Goal: Information Seeking & Learning: Learn about a topic

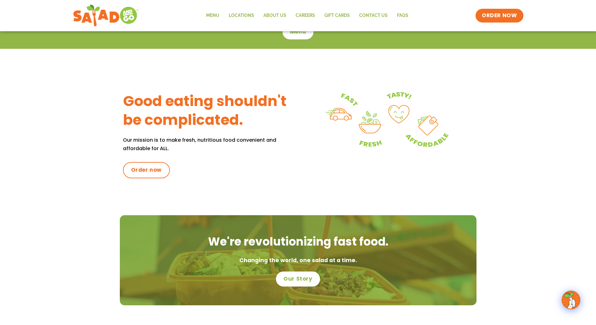
scroll to position [68, 0]
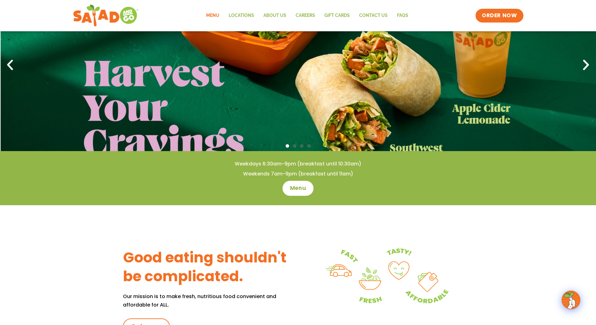
click at [209, 13] on link "Menu" at bounding box center [212, 15] width 23 height 14
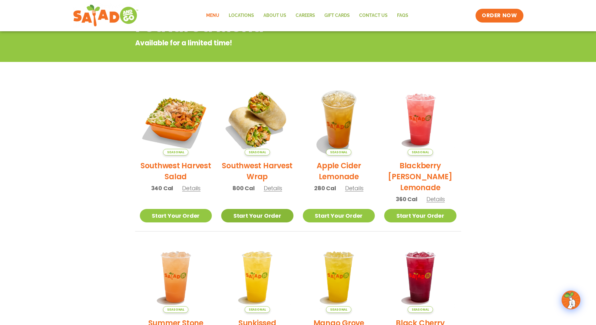
scroll to position [108, 0]
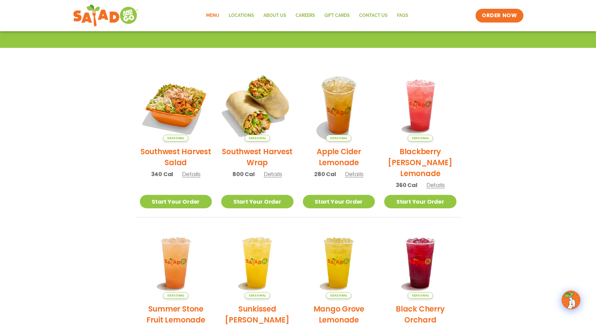
click at [266, 126] on img at bounding box center [257, 105] width 85 height 85
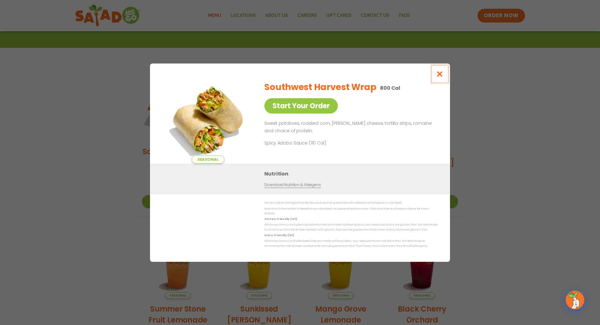
click at [442, 76] on icon "Close modal" at bounding box center [440, 74] width 8 height 7
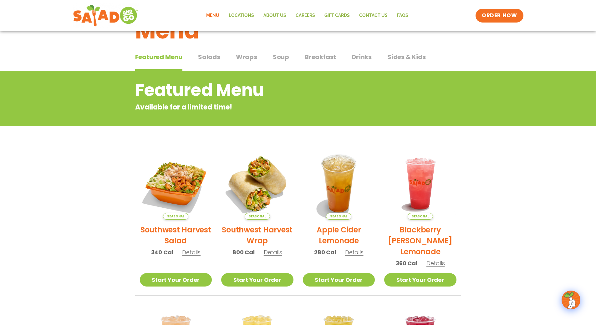
scroll to position [14, 0]
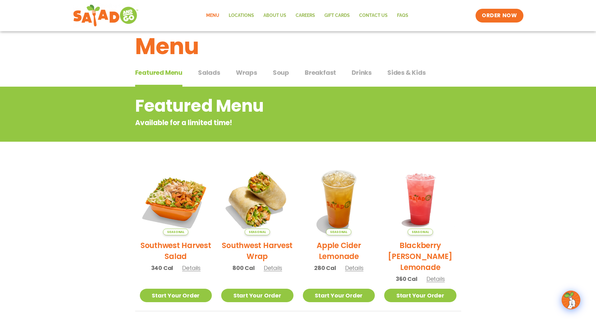
click at [214, 72] on span "Salads" at bounding box center [209, 72] width 22 height 9
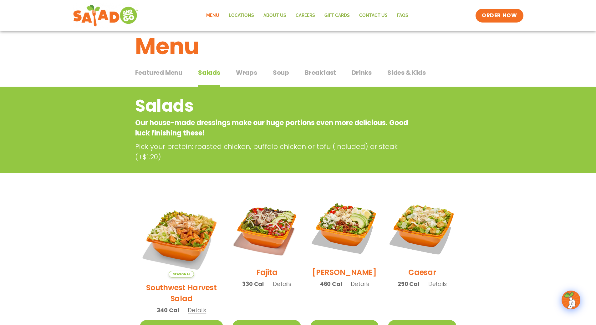
click at [238, 75] on span "Wraps" at bounding box center [246, 72] width 21 height 9
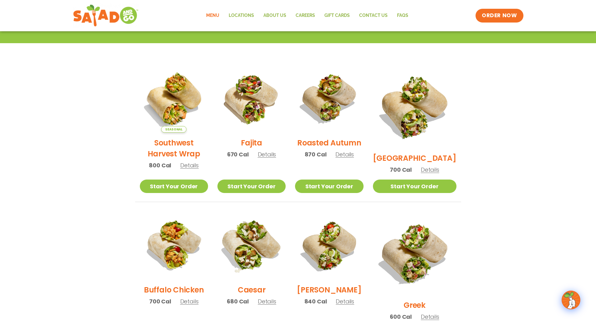
scroll to position [76, 0]
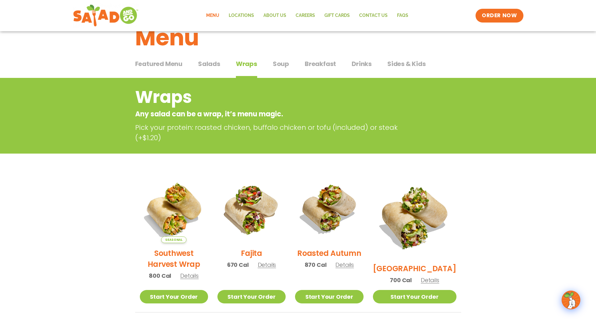
scroll to position [14, 0]
